Goal: Find contact information: Find contact information

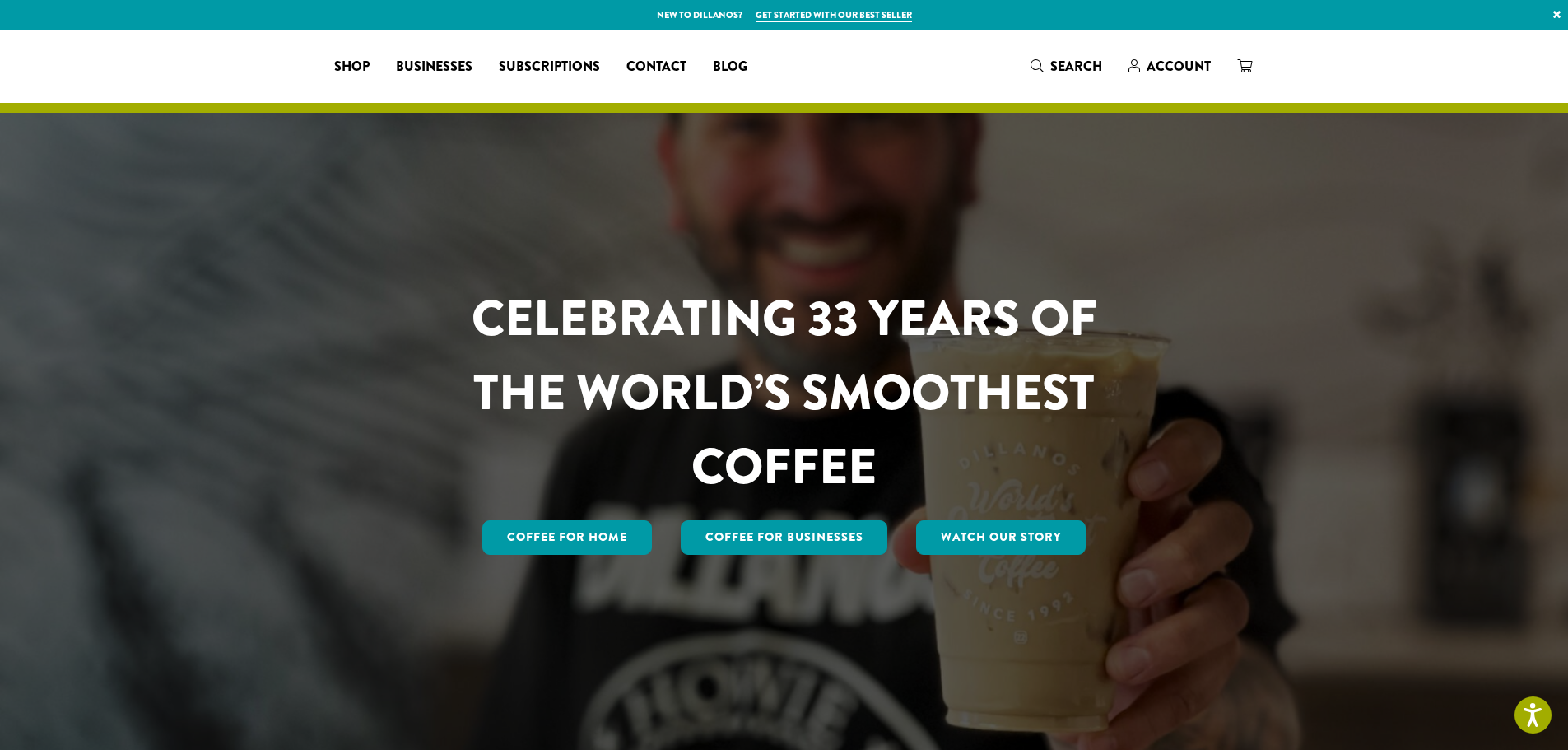
click at [686, 70] on span "Contact" at bounding box center [656, 66] width 60 height 20
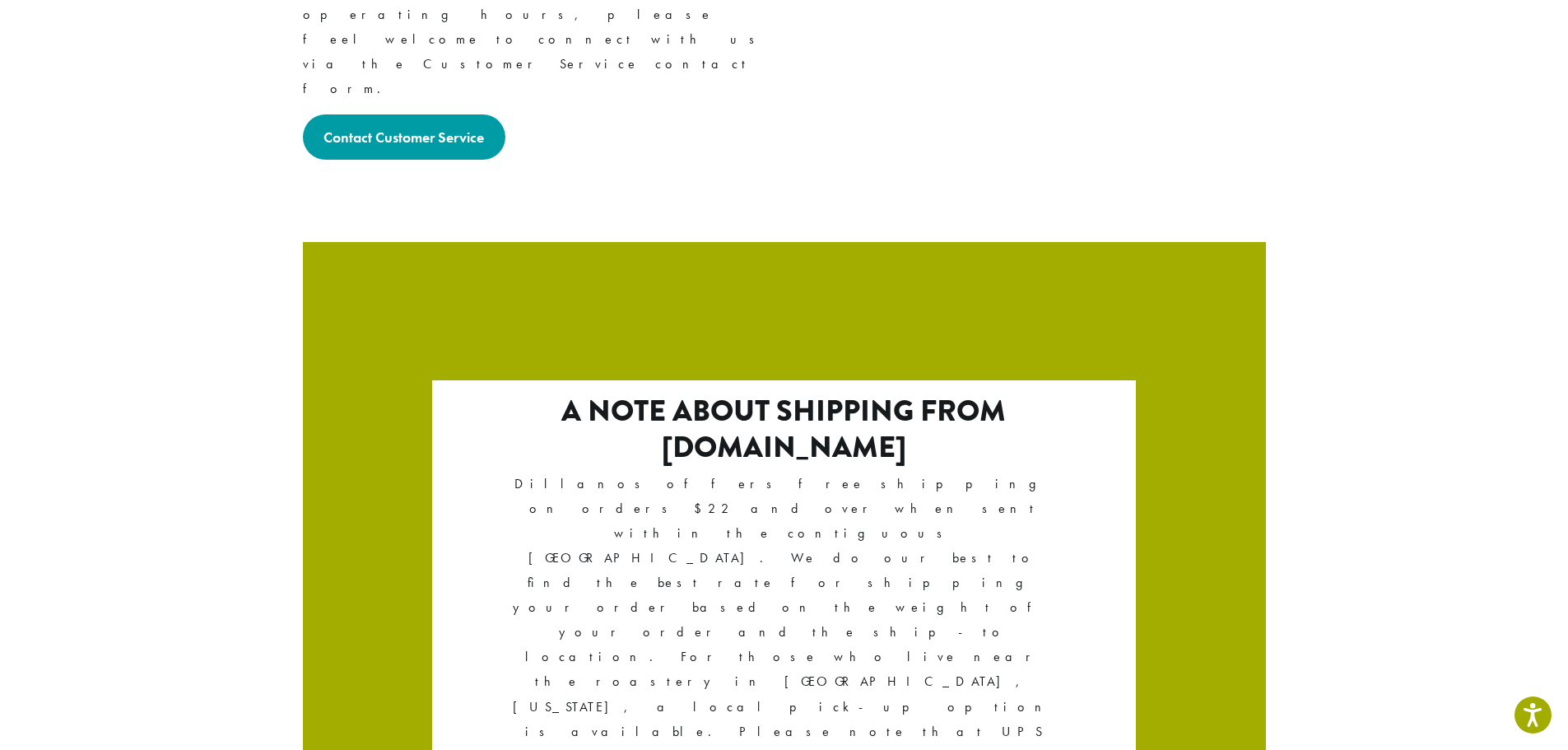
scroll to position [2730, 0]
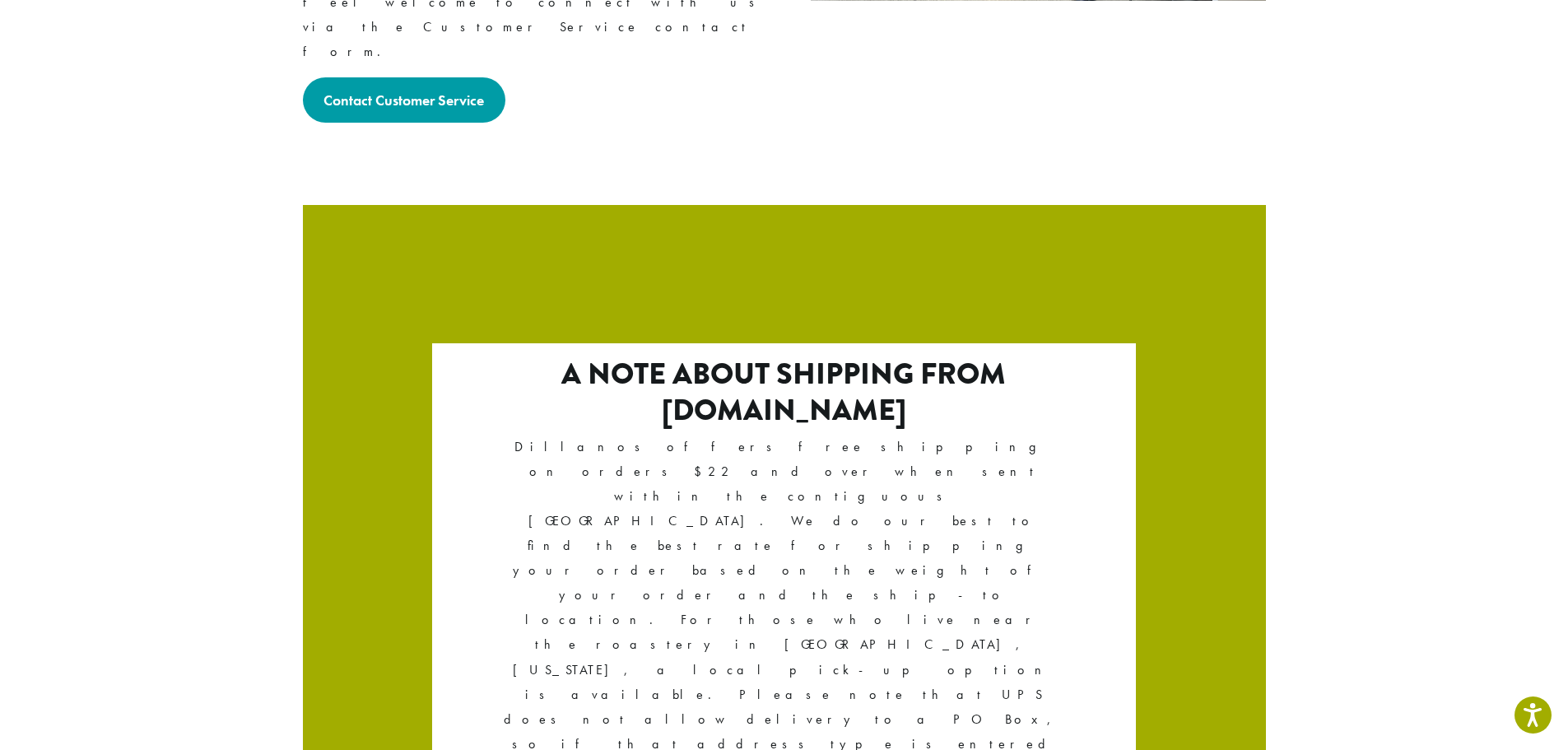
drag, startPoint x: 394, startPoint y: 643, endPoint x: 289, endPoint y: 653, distance: 105.5
copy p "[PHONE_NUMBER]"
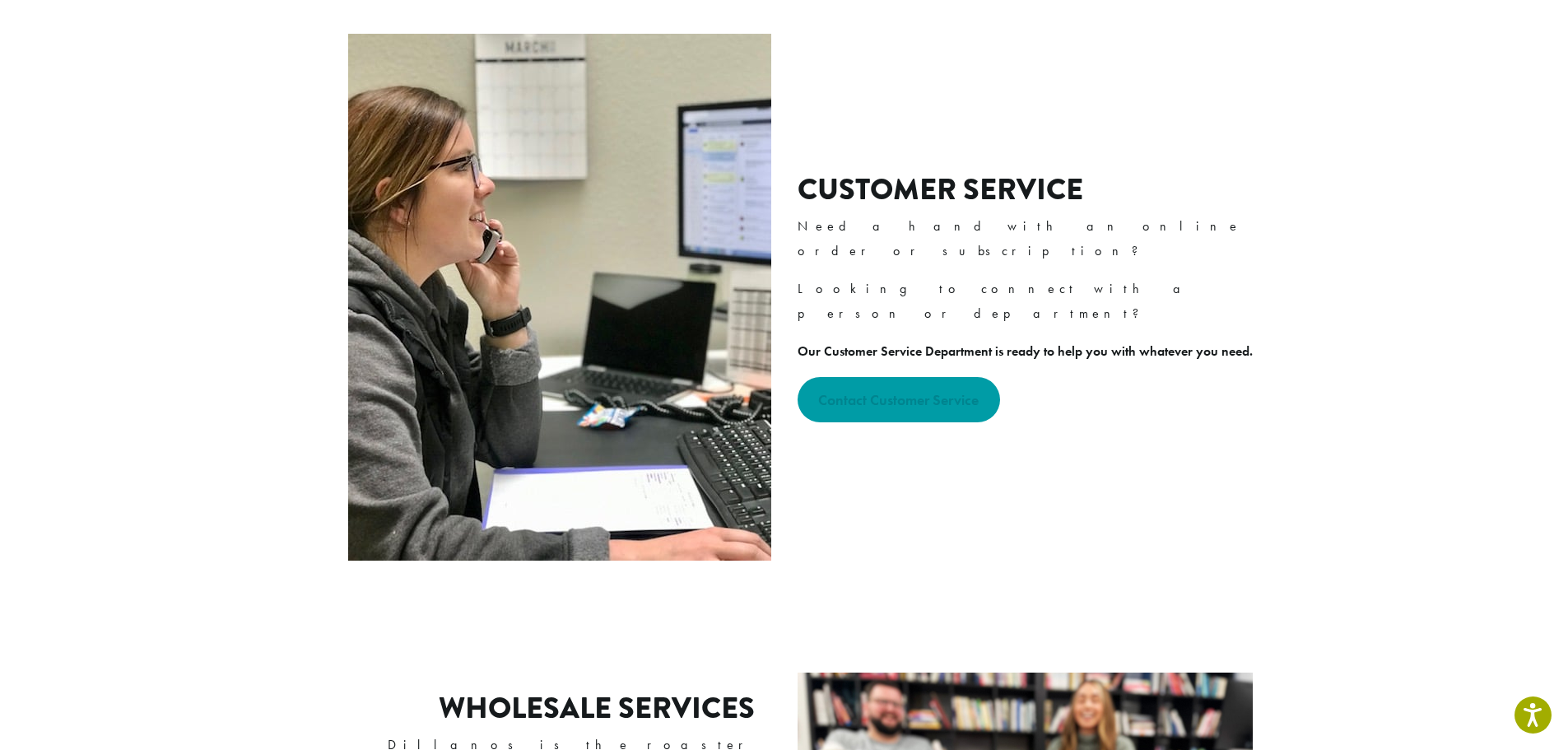
scroll to position [425, 0]
